Goal: Task Accomplishment & Management: Complete application form

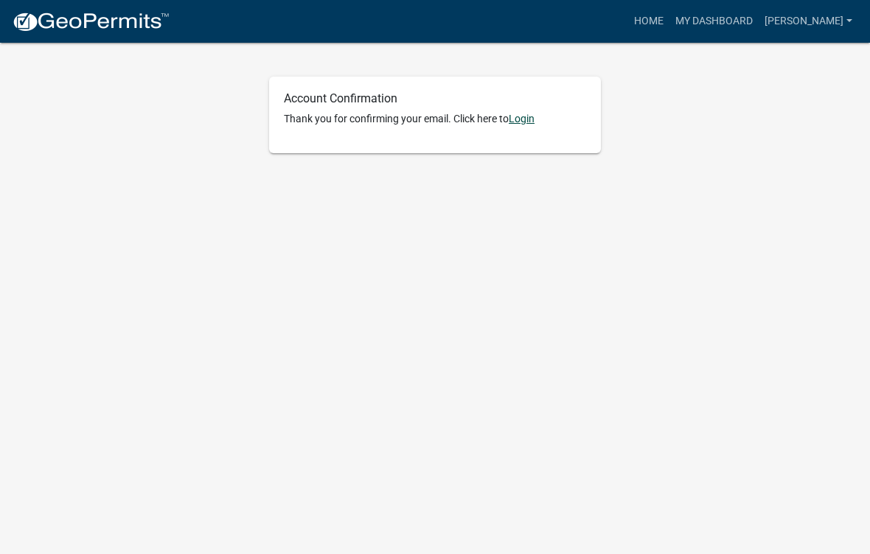
click at [529, 114] on link "Login" at bounding box center [522, 119] width 26 height 12
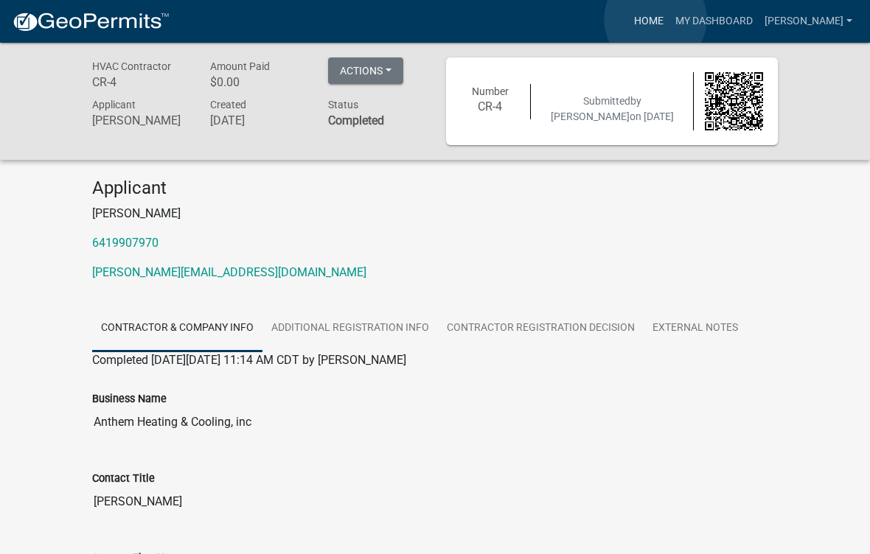
click at [656, 20] on link "Home" at bounding box center [648, 21] width 41 height 28
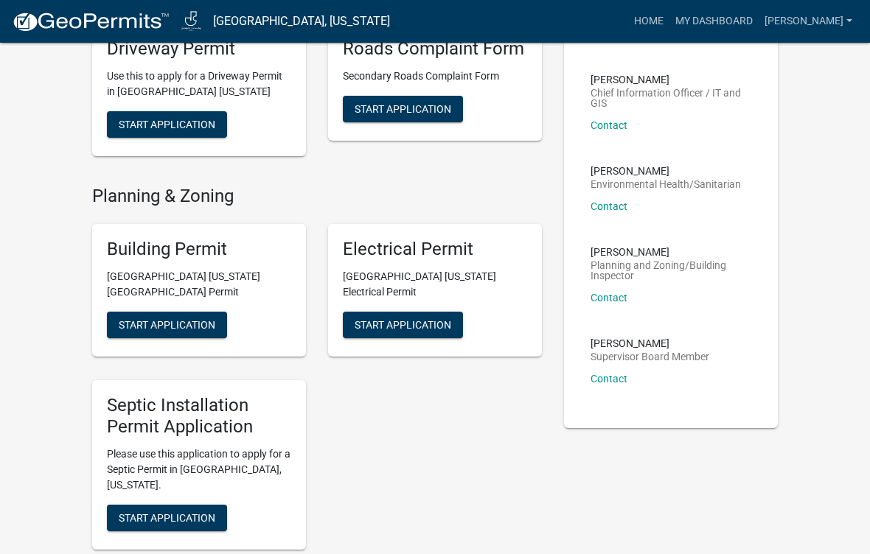
scroll to position [394, 0]
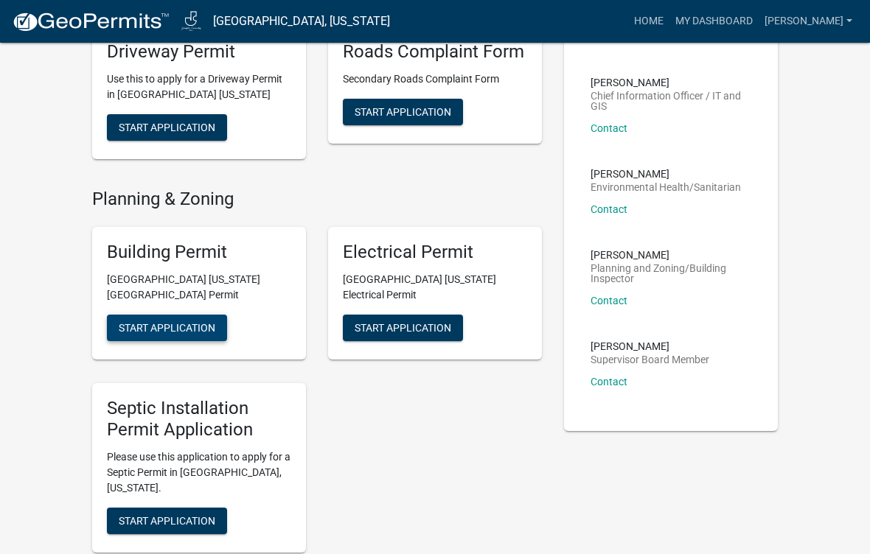
click at [203, 322] on span "Start Application" at bounding box center [167, 328] width 97 height 12
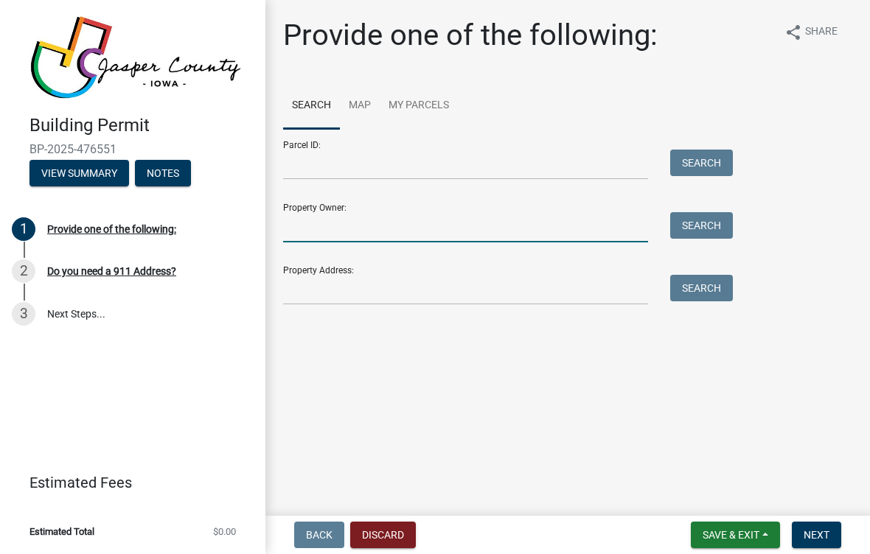
click at [549, 236] on input "Property Owner:" at bounding box center [465, 227] width 365 height 30
type input "Kurt Strand"
click at [697, 231] on button "Search" at bounding box center [701, 225] width 63 height 27
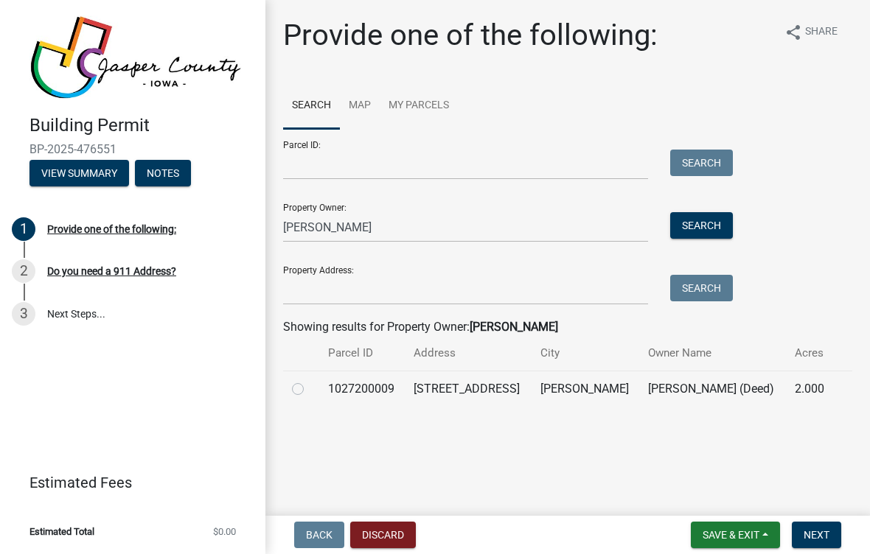
click at [310, 385] on div at bounding box center [301, 389] width 18 height 18
click at [310, 380] on label at bounding box center [310, 380] width 0 height 0
click at [310, 386] on input "radio" at bounding box center [315, 385] width 10 height 10
radio input "true"
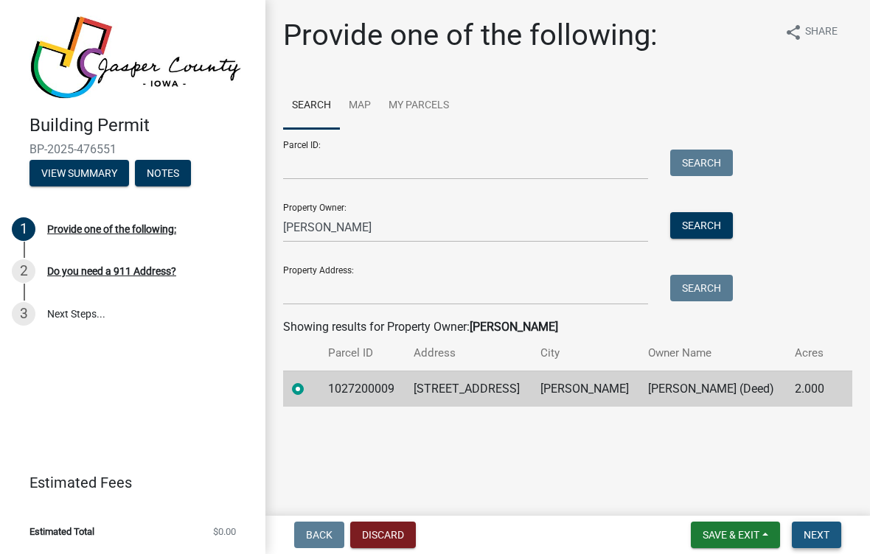
click at [817, 530] on span "Next" at bounding box center [817, 535] width 26 height 12
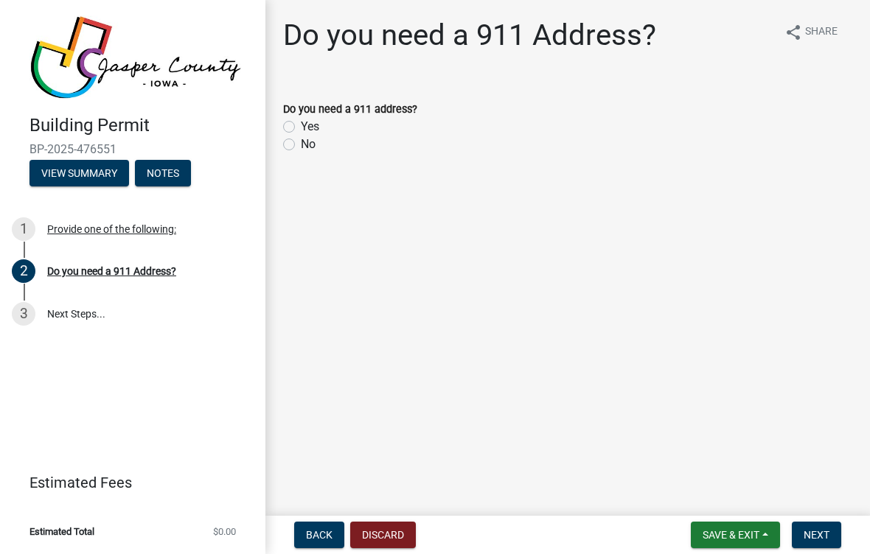
click at [301, 149] on label "No" at bounding box center [308, 145] width 15 height 18
click at [301, 145] on input "No" at bounding box center [306, 141] width 10 height 10
radio input "true"
click at [813, 529] on span "Next" at bounding box center [817, 535] width 26 height 12
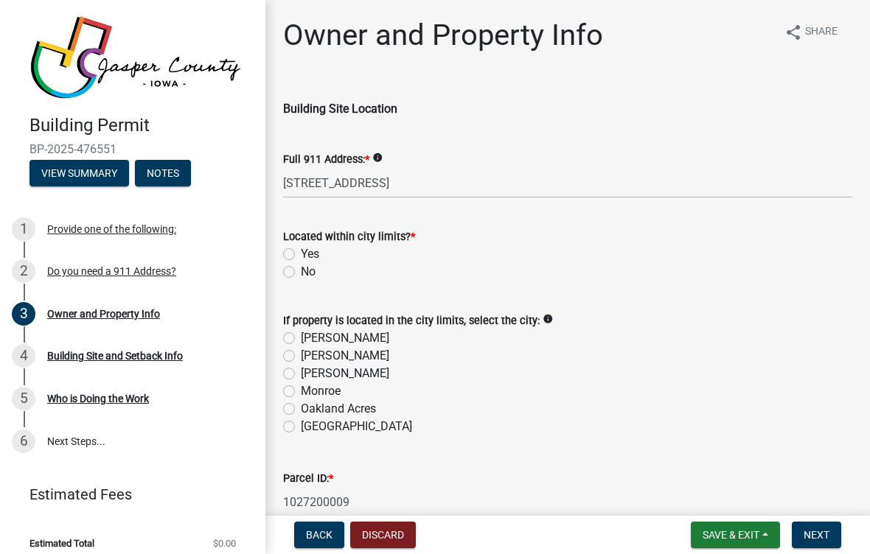
click at [301, 275] on label "No" at bounding box center [308, 272] width 15 height 18
click at [301, 273] on input "No" at bounding box center [306, 268] width 10 height 10
radio input "true"
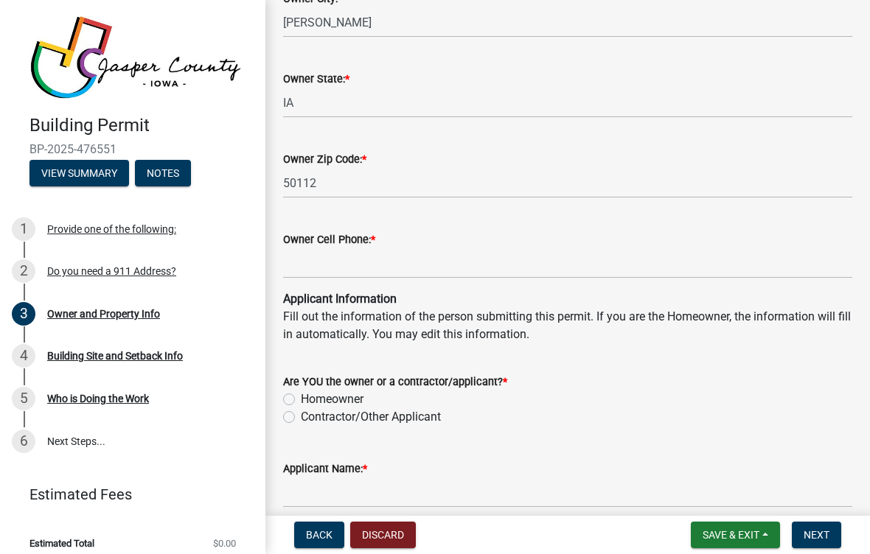
scroll to position [1188, 0]
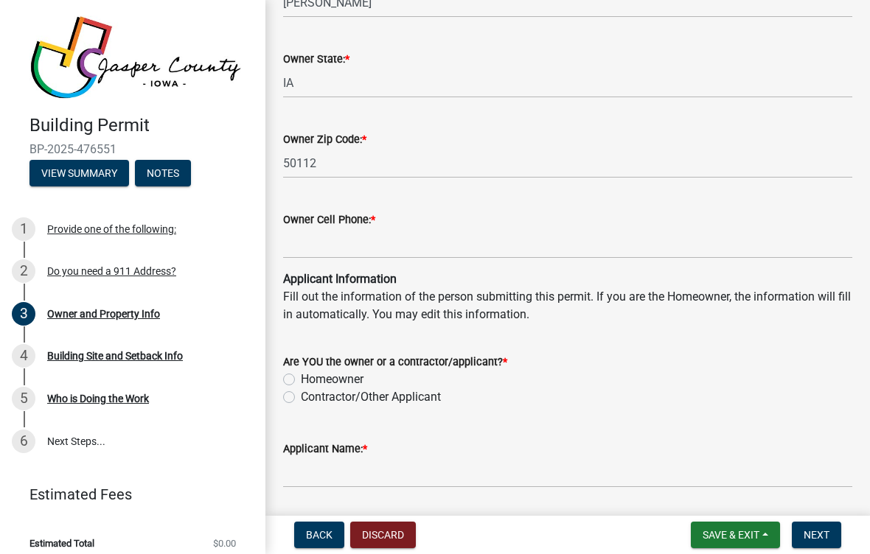
click at [301, 395] on label "Contractor/Other Applicant" at bounding box center [371, 398] width 140 height 18
click at [301, 395] on input "Contractor/Other Applicant" at bounding box center [306, 394] width 10 height 10
radio input "true"
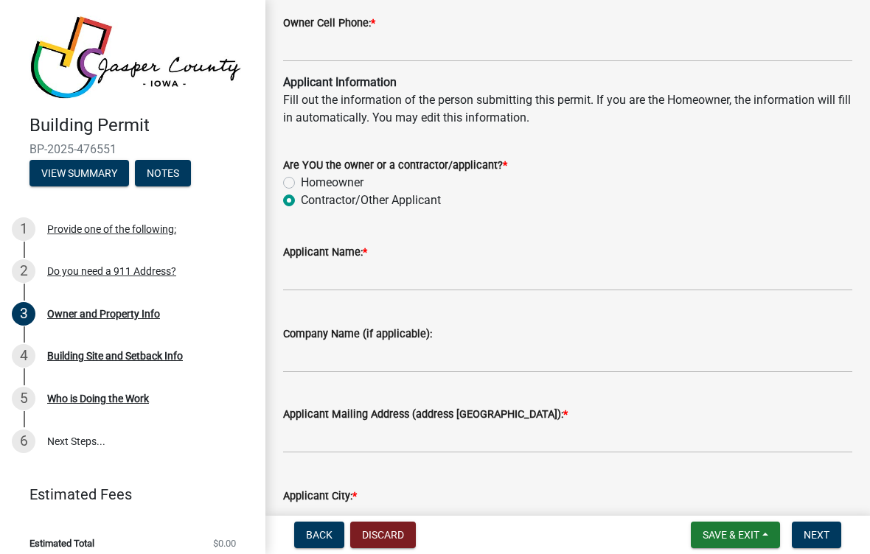
scroll to position [1388, 0]
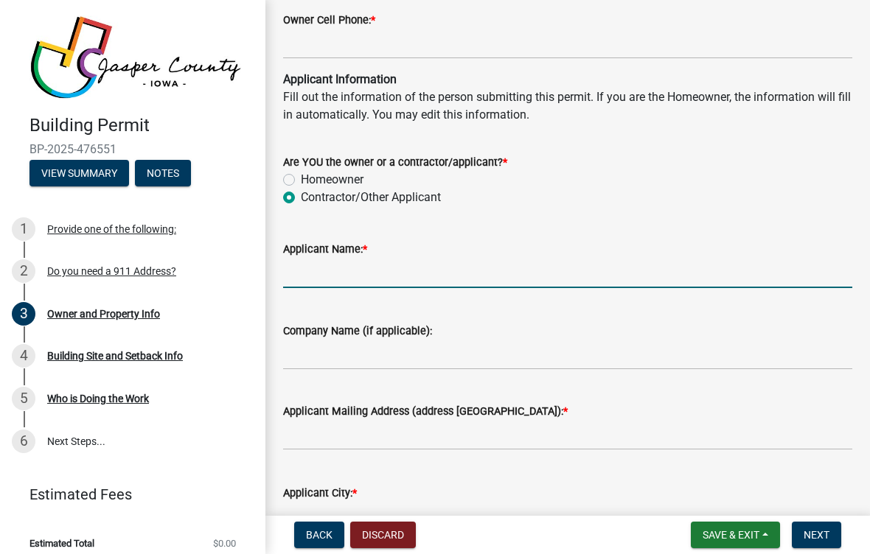
click at [671, 288] on input "Applicant Name: *" at bounding box center [567, 273] width 569 height 30
type input "A"
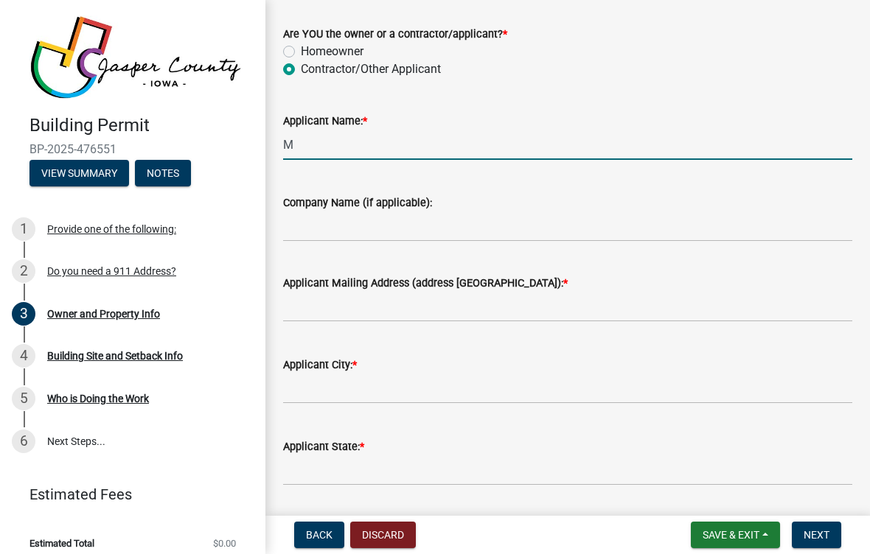
scroll to position [1518, 0]
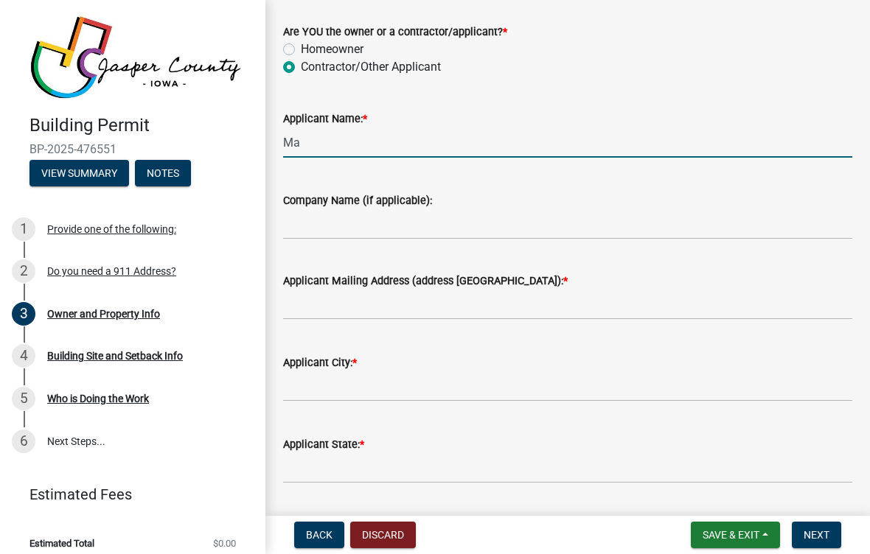
type input "M"
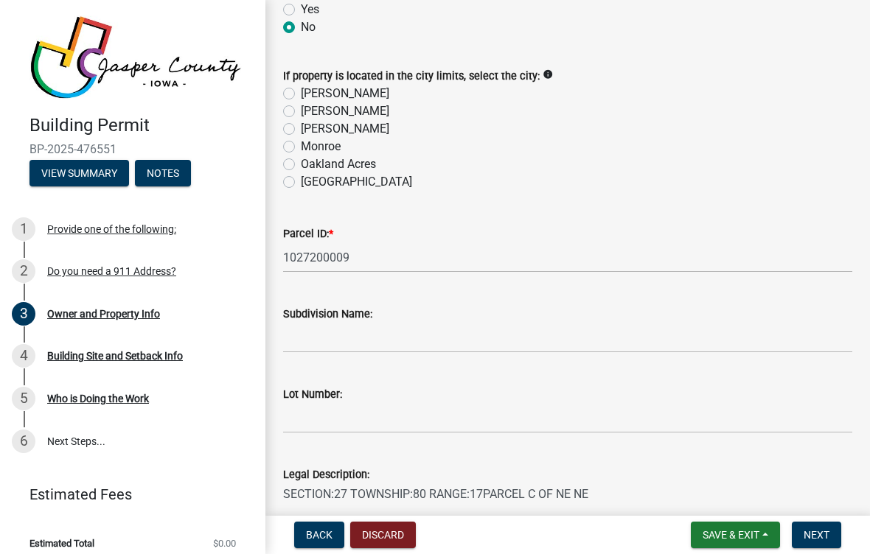
scroll to position [189, 0]
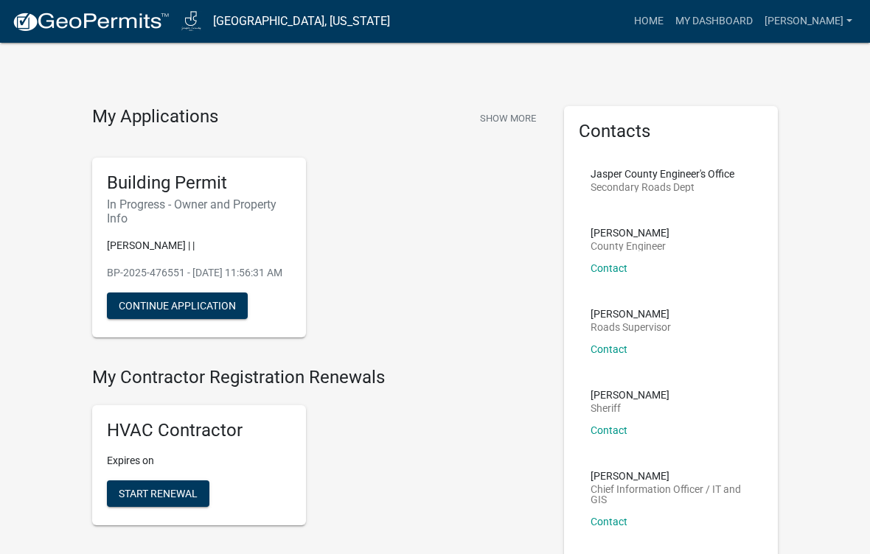
click at [129, 192] on div "Building Permit In Progress - Owner and Property Info GRINNELL | | BP-2025-4765…" at bounding box center [199, 248] width 214 height 180
